Goal: Navigation & Orientation: Find specific page/section

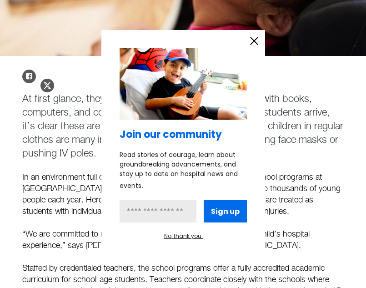
scroll to position [261, 0]
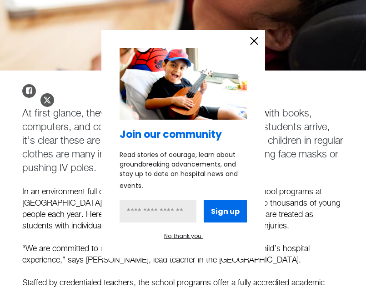
click at [257, 38] on icon "information" at bounding box center [254, 40] width 7 height 7
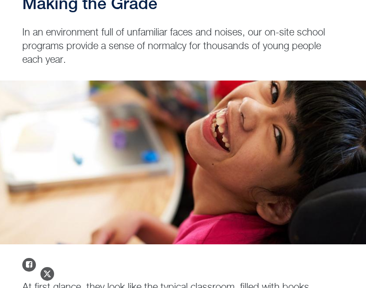
scroll to position [0, 0]
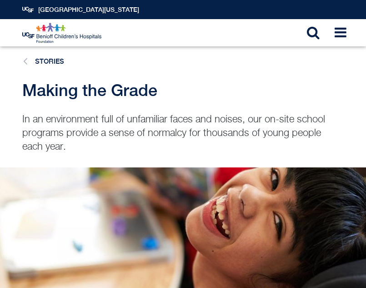
click at [24, 58] on icon at bounding box center [25, 61] width 4 height 12
click at [30, 63] on li "Stories" at bounding box center [41, 62] width 46 height 12
click at [53, 62] on link "Stories" at bounding box center [49, 61] width 29 height 8
